Goal: Task Accomplishment & Management: Use online tool/utility

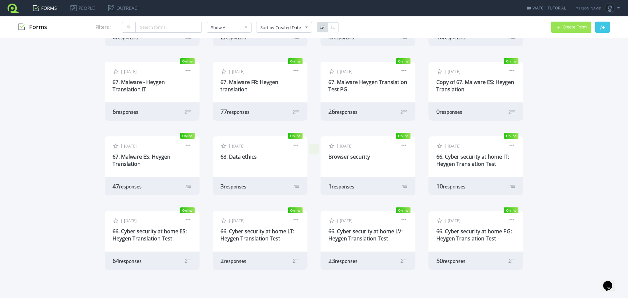
scroll to position [139, 0]
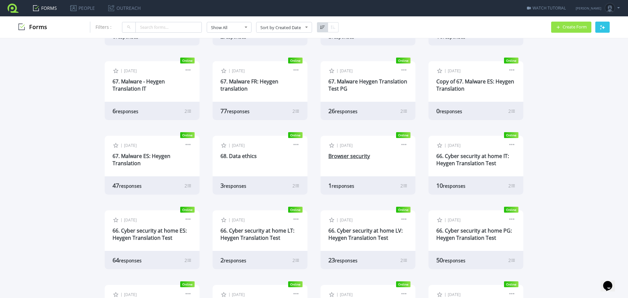
click at [339, 156] on link "Browser security" at bounding box center [349, 155] width 42 height 7
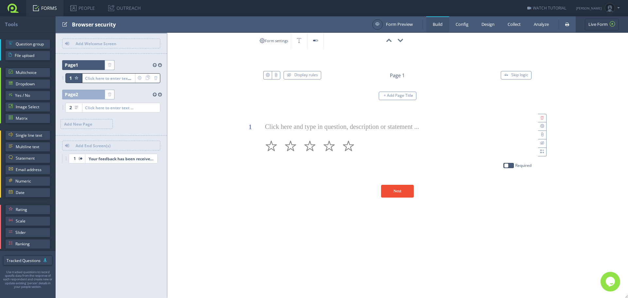
click at [112, 23] on div "Browser security" at bounding box center [220, 24] width 297 height 16
click at [84, 28] on input "test" at bounding box center [104, 24] width 65 height 11
click at [79, 24] on input "test" at bounding box center [104, 24] width 65 height 11
type input "69. Browser security"
click at [223, 94] on div "00:00:00 Browser security ID: FJZND0 Display rules Page 1 Skip logic + Add Page…" at bounding box center [397, 119] width 461 height 173
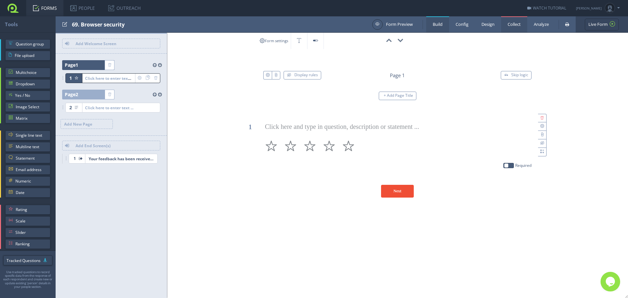
click at [509, 28] on link "Collect" at bounding box center [514, 24] width 26 height 16
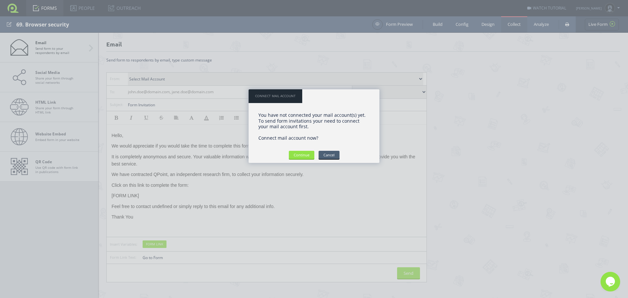
click at [336, 153] on input "Cancel" at bounding box center [329, 155] width 21 height 8
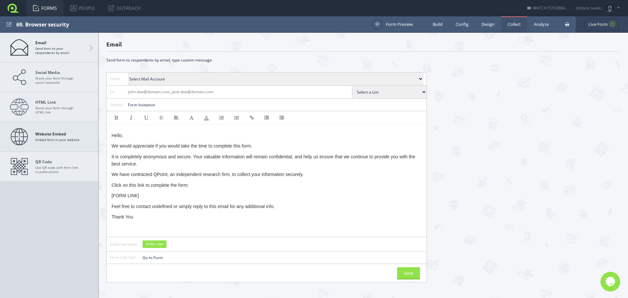
click at [36, 134] on strong "Website Embed" at bounding box center [57, 134] width 44 height 5
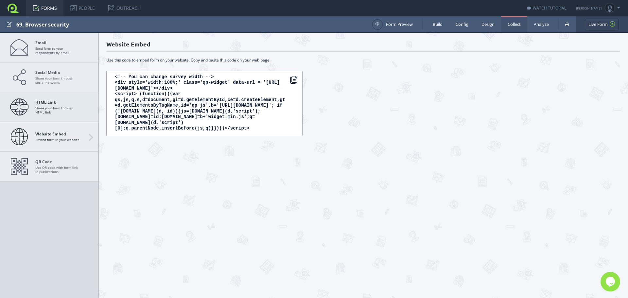
click at [48, 108] on span "HTML Link Share your form through HTML link" at bounding box center [58, 107] width 46 height 14
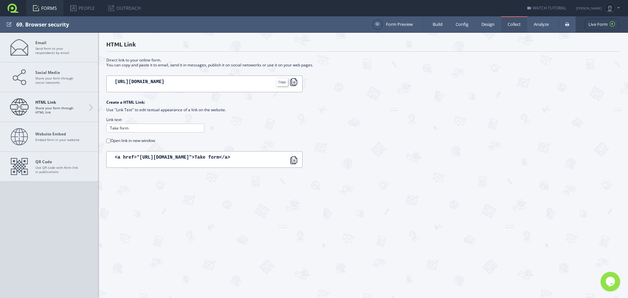
click at [293, 84] on div at bounding box center [294, 82] width 8 height 8
click at [340, 104] on div "Create a HTML Link:" at bounding box center [363, 102] width 514 height 5
click at [42, 7] on link "FORMS" at bounding box center [44, 8] width 37 height 16
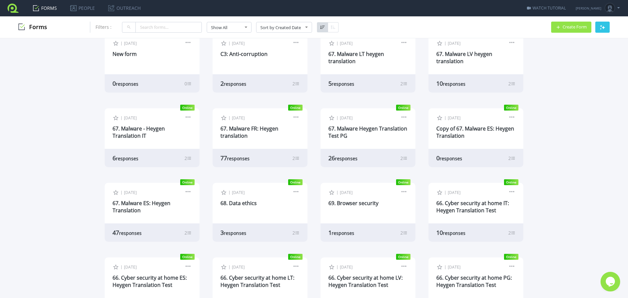
scroll to position [98, 0]
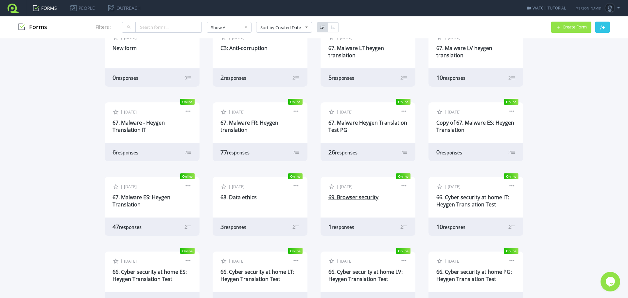
click at [359, 196] on link "69. Browser security" at bounding box center [353, 197] width 50 height 7
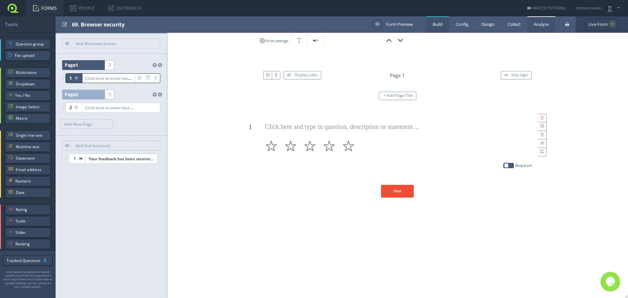
click at [541, 26] on link "Analyze" at bounding box center [541, 24] width 28 height 16
